Goal: Information Seeking & Learning: Find specific fact

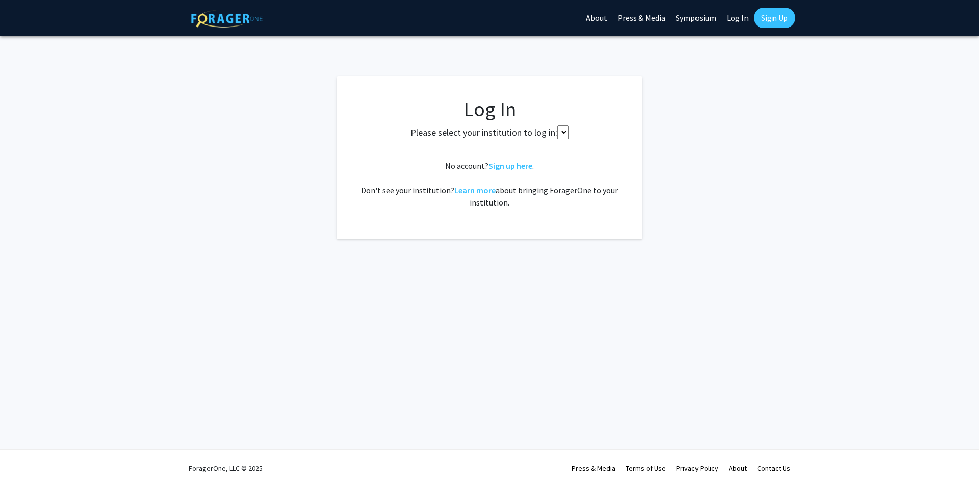
select select
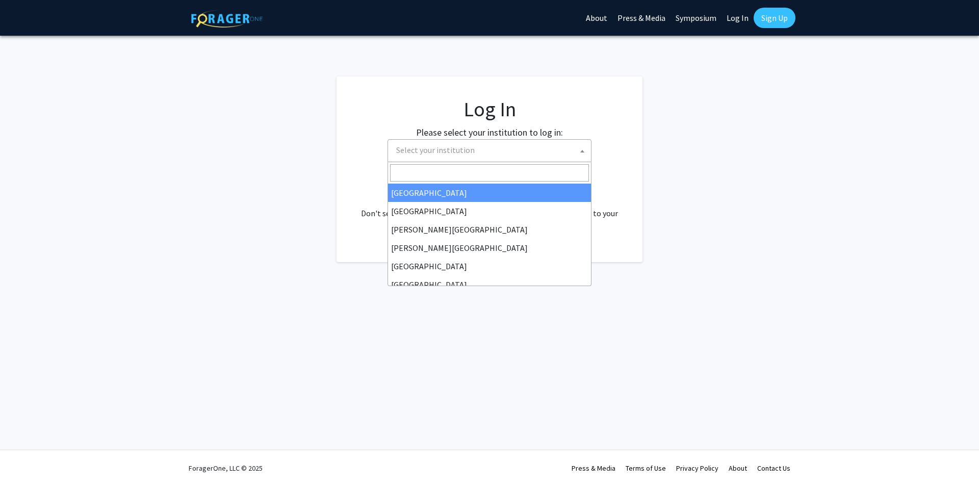
click at [496, 154] on span "Select your institution" at bounding box center [491, 150] width 199 height 21
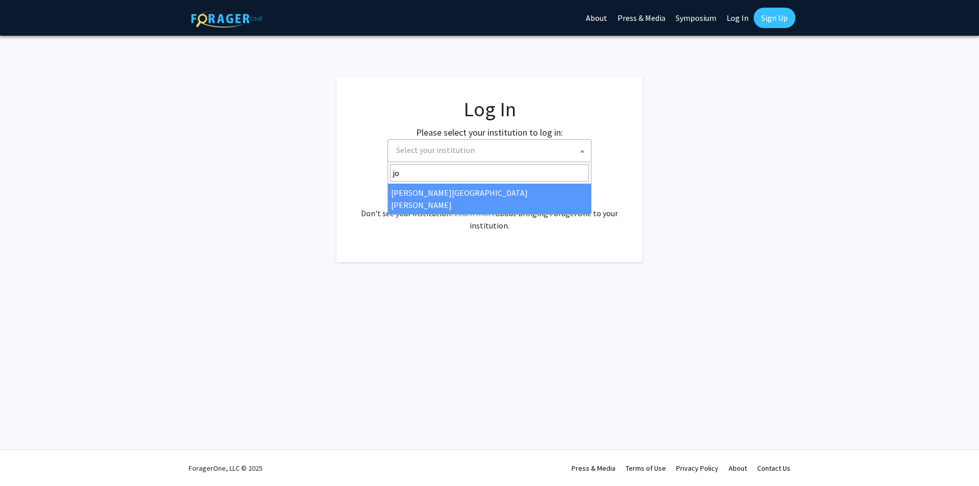
type input "joh"
select select "1"
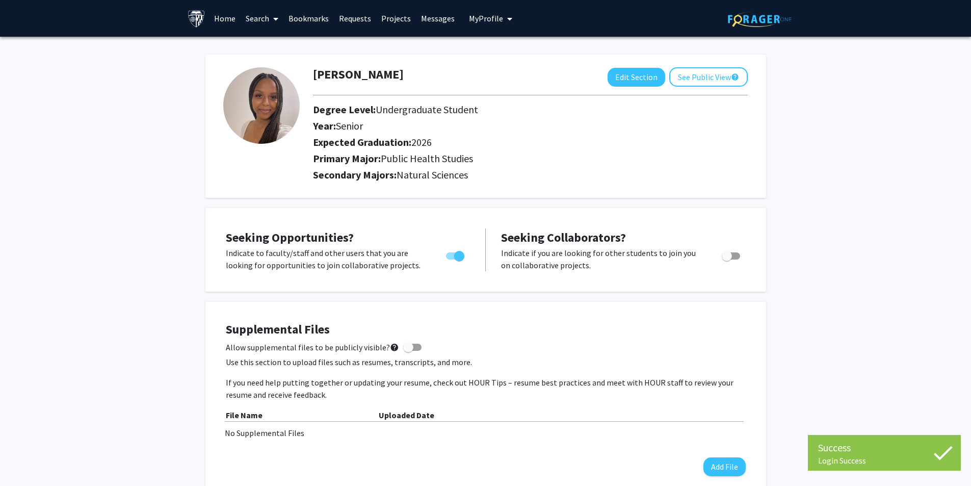
click at [273, 21] on span at bounding box center [273, 19] width 9 height 36
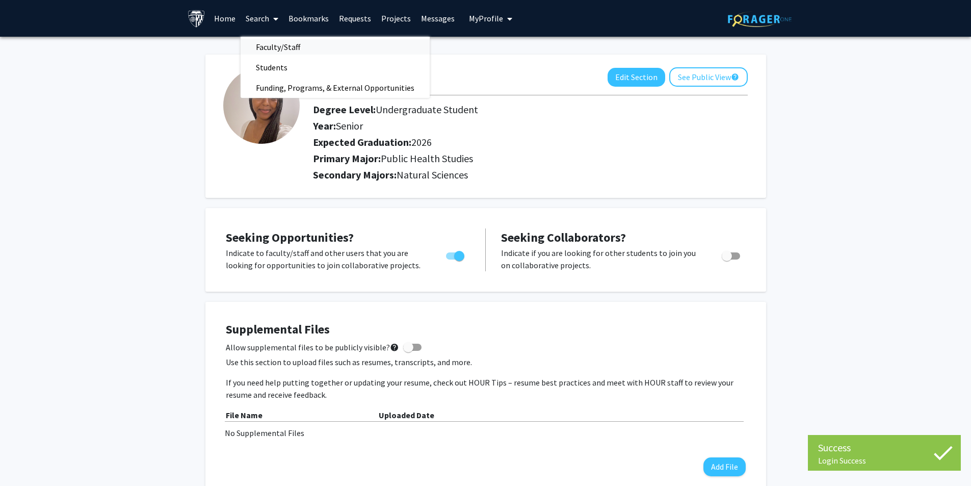
click at [276, 42] on span "Faculty/Staff" at bounding box center [278, 47] width 75 height 20
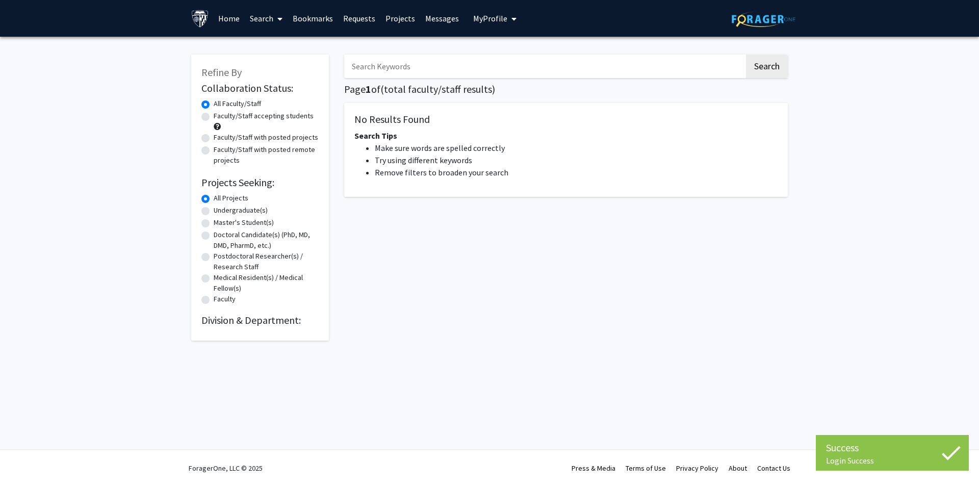
click at [416, 69] on input "Search Keywords" at bounding box center [544, 66] width 400 height 23
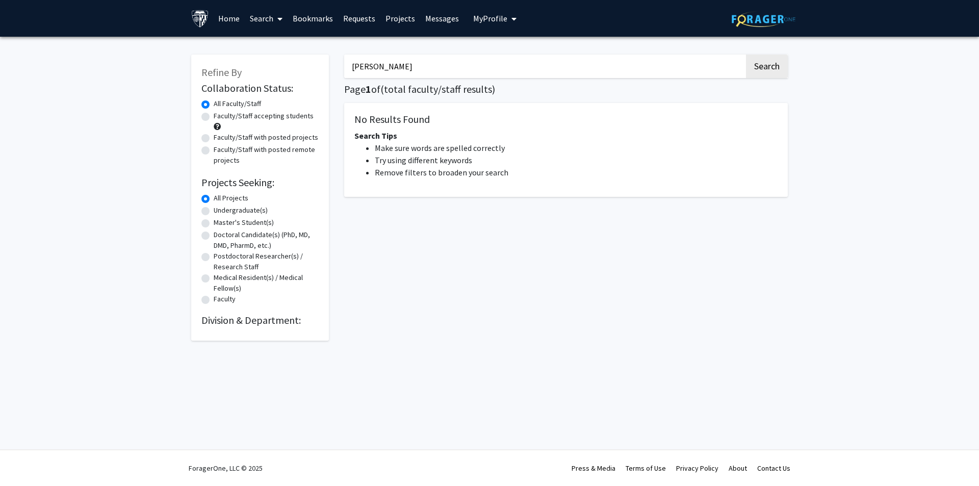
type input "kai ding"
click at [746, 55] on button "Search" at bounding box center [767, 66] width 42 height 23
click at [773, 67] on button "Search" at bounding box center [767, 66] width 42 height 23
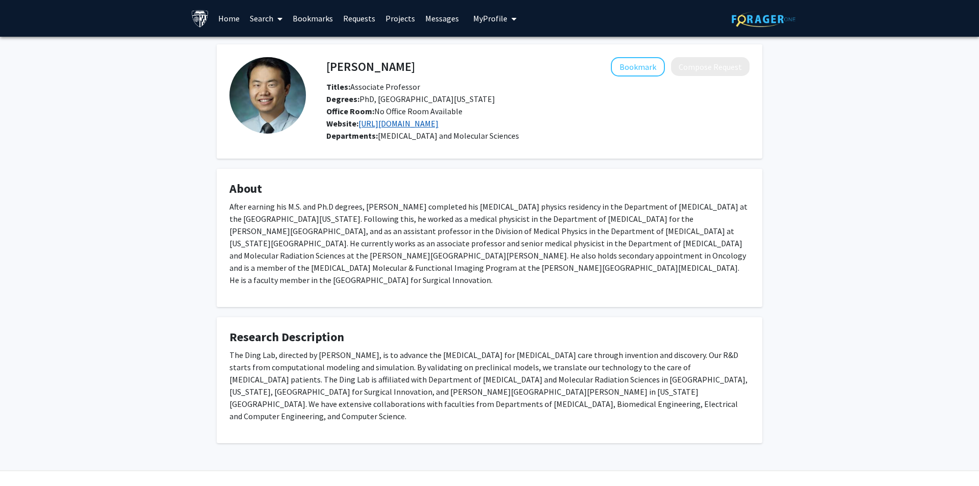
click at [386, 122] on link "[URL][DOMAIN_NAME]" at bounding box center [398, 123] width 80 height 10
